Goal: Task Accomplishment & Management: Manage account settings

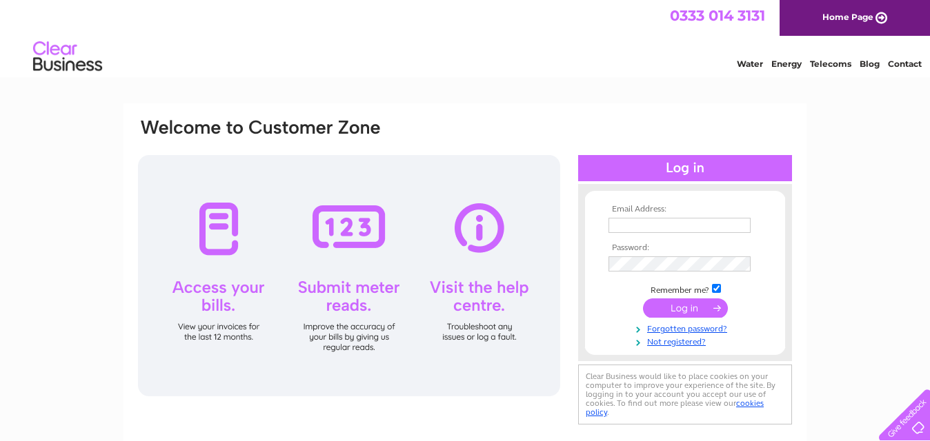
type input "thepersonaltouch2009@live.co.uk"
click at [666, 306] on input "submit" at bounding box center [685, 308] width 85 height 19
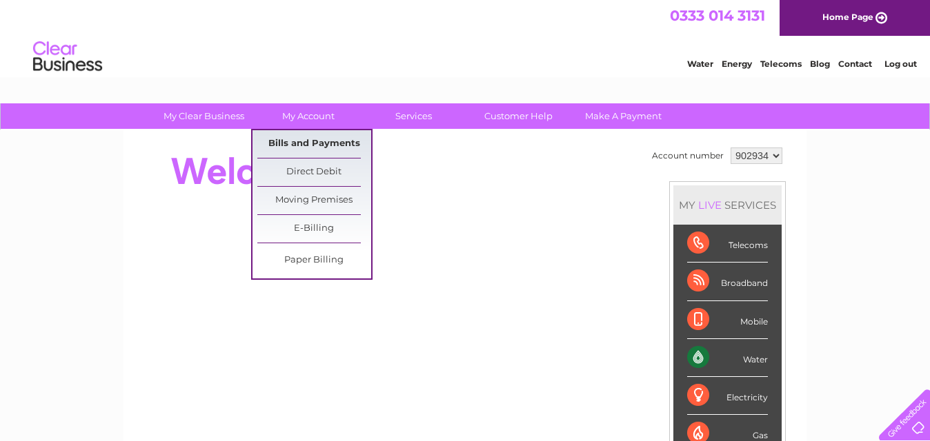
click at [312, 133] on link "Bills and Payments" at bounding box center [314, 144] width 114 height 28
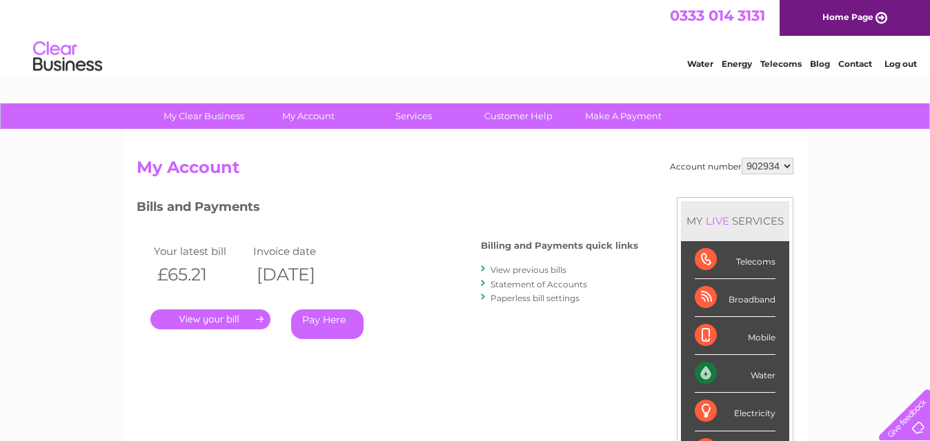
click at [212, 316] on link "." at bounding box center [210, 320] width 120 height 20
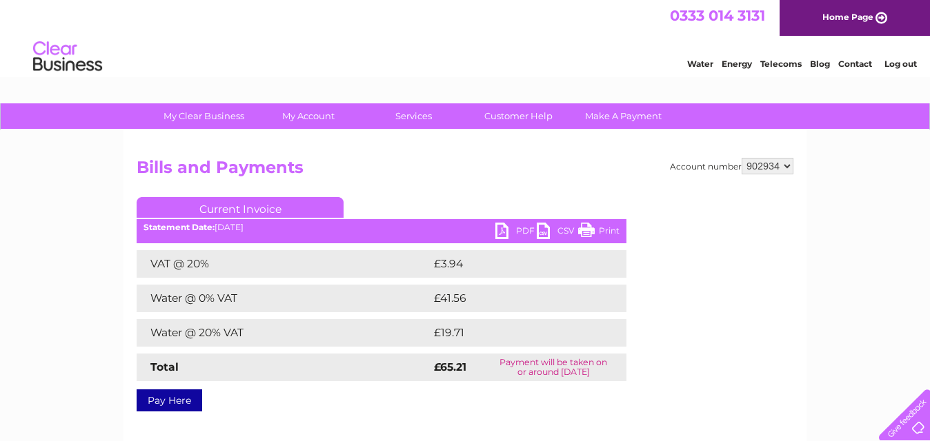
click at [599, 226] on link "Print" at bounding box center [598, 233] width 41 height 20
click at [778, 169] on select "902934 902935" at bounding box center [768, 166] width 52 height 17
select select "902935"
click at [742, 158] on select "902934 902935" at bounding box center [768, 166] width 52 height 17
click at [608, 227] on link "Print" at bounding box center [598, 233] width 41 height 20
